Goal: Information Seeking & Learning: Understand process/instructions

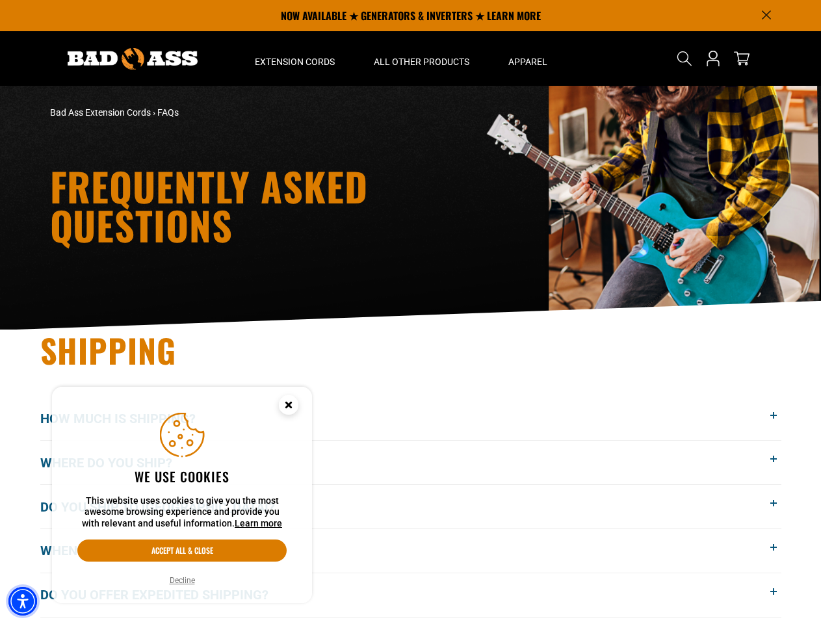
click at [23, 601] on img "Accessibility Menu" at bounding box center [22, 601] width 29 height 29
